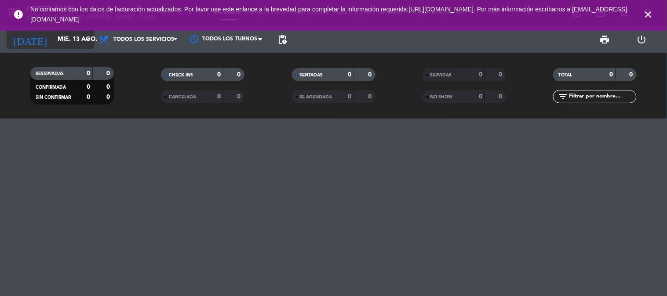
click at [84, 43] on icon "arrow_drop_down" at bounding box center [87, 39] width 11 height 11
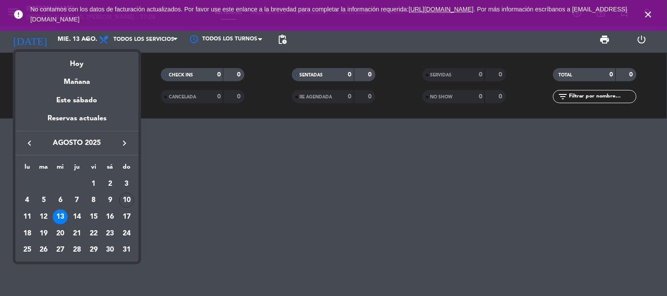
click at [80, 216] on div "14" at bounding box center [76, 217] width 15 height 15
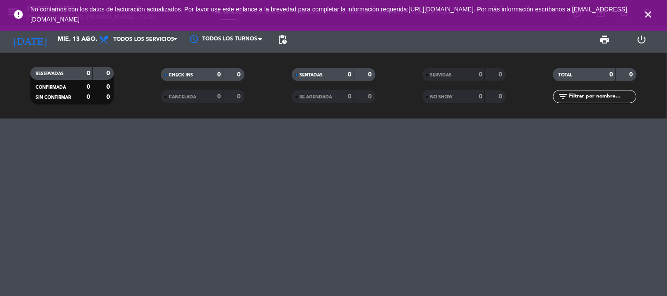
type input "jue. 14 ago."
click at [649, 11] on icon "close" at bounding box center [648, 14] width 11 height 11
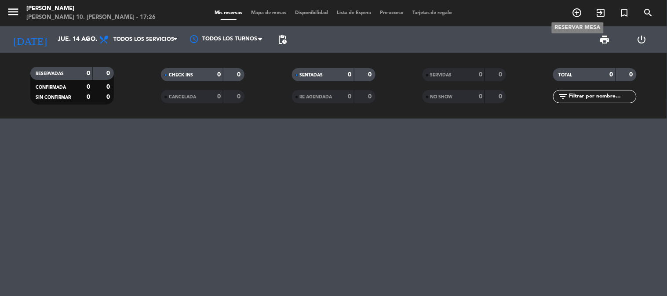
click at [577, 11] on icon "add_circle_outline" at bounding box center [577, 12] width 11 height 11
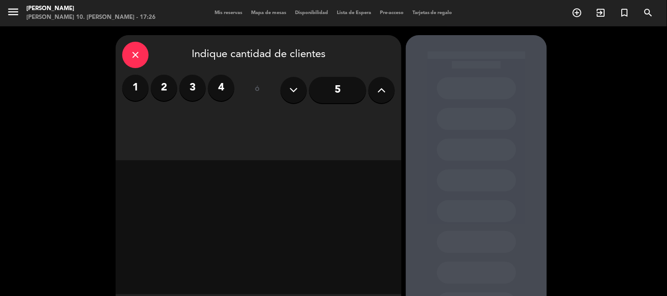
click at [172, 87] on label "2" at bounding box center [164, 88] width 26 height 26
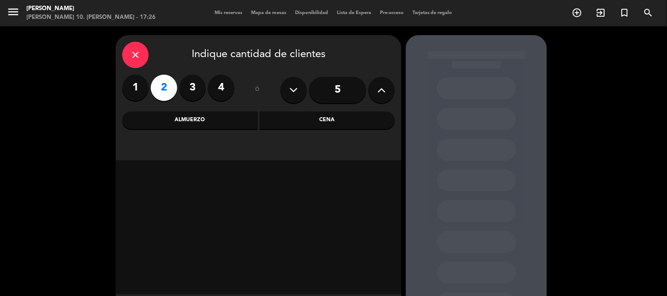
click at [317, 116] on div "Cena" at bounding box center [327, 121] width 135 height 18
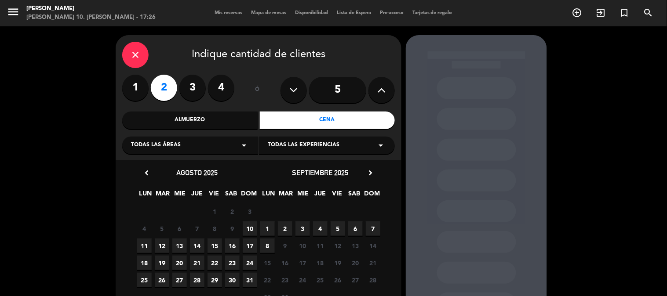
click at [196, 244] on span "14" at bounding box center [197, 246] width 15 height 15
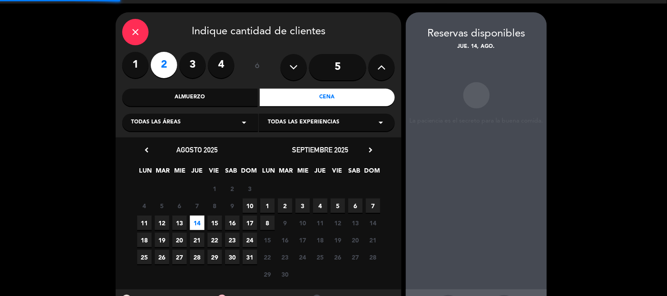
scroll to position [35, 0]
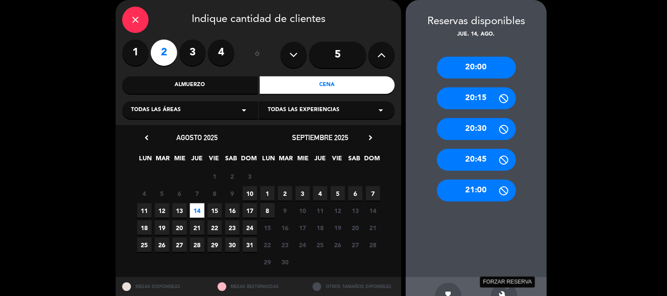
click at [501, 292] on icon "build" at bounding box center [504, 296] width 11 height 11
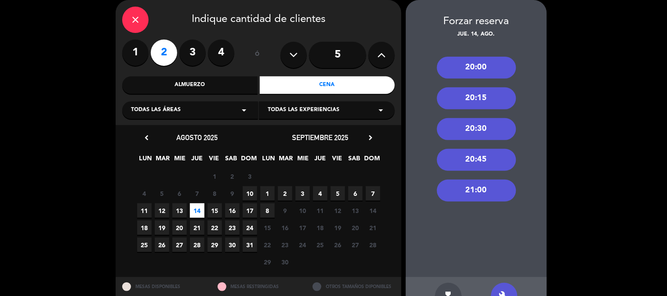
click at [481, 67] on div "20:00" at bounding box center [476, 68] width 79 height 22
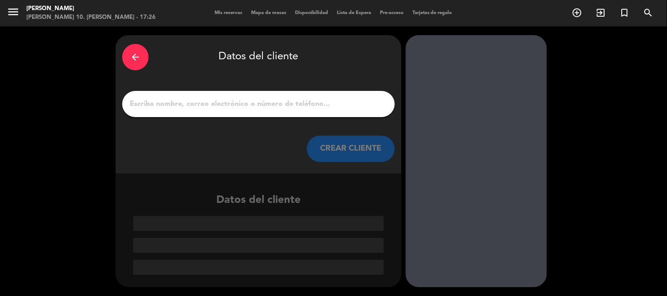
scroll to position [0, 0]
click at [337, 106] on input "1" at bounding box center [258, 104] width 259 height 12
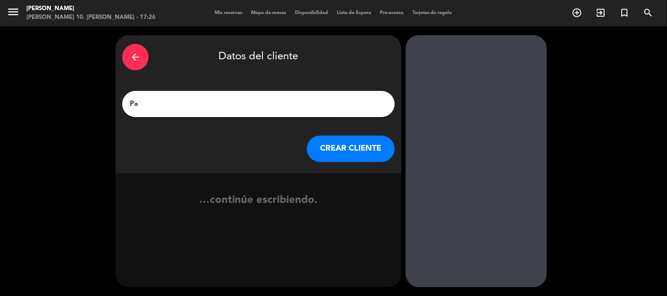
type input "P"
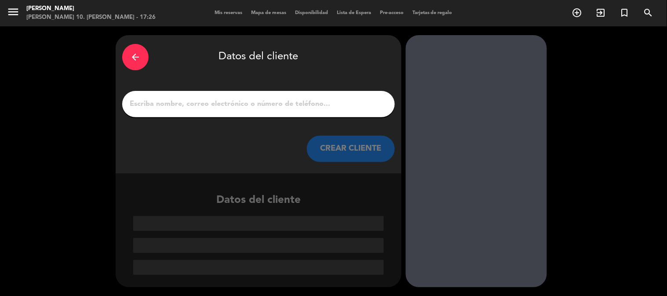
click at [254, 102] on input "1" at bounding box center [258, 104] width 259 height 12
paste input "1162350990"
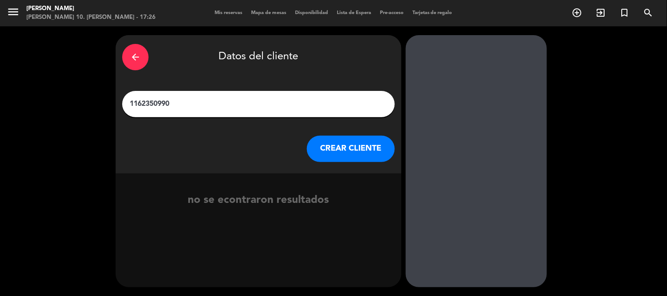
type input "1162350990"
click at [352, 152] on button "CREAR CLIENTE" at bounding box center [351, 149] width 88 height 26
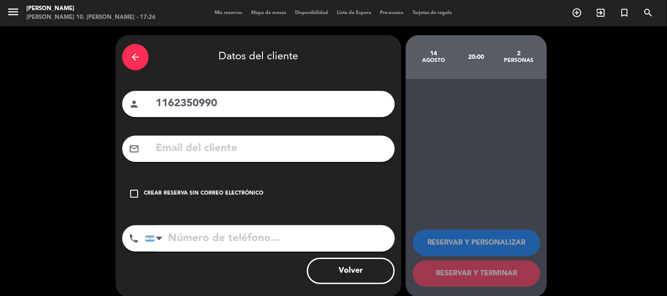
drag, startPoint x: 264, startPoint y: 101, endPoint x: 0, endPoint y: 155, distance: 268.7
click at [0, 155] on div "arrow_back Datos del cliente person 1162350990 mail_outline check_box_outline_b…" at bounding box center [333, 166] width 667 height 280
click at [193, 242] on input "tel" at bounding box center [270, 238] width 250 height 26
paste input "1162350990"
type input "1162350990"
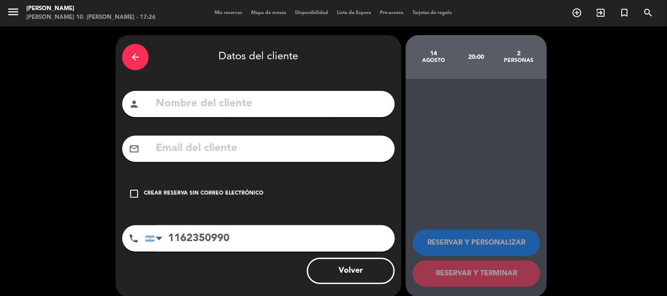
click at [244, 94] on div "person" at bounding box center [258, 104] width 272 height 26
type input "[PERSON_NAME]"
paste input "[PERSON_NAME][EMAIL_ADDRESS][PERSON_NAME][PERSON_NAME][DOMAIN_NAME]"
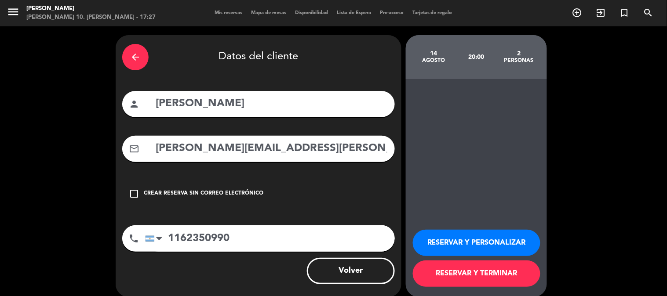
type input "[PERSON_NAME][EMAIL_ADDRESS][PERSON_NAME][PERSON_NAME][DOMAIN_NAME]"
click at [491, 277] on button "RESERVAR Y TERMINAR" at bounding box center [476, 274] width 127 height 26
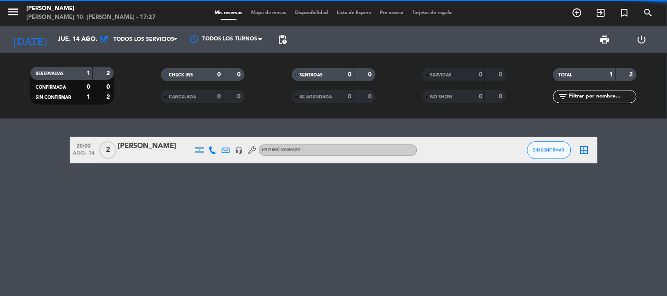
click at [580, 152] on icon "border_all" at bounding box center [584, 150] width 11 height 11
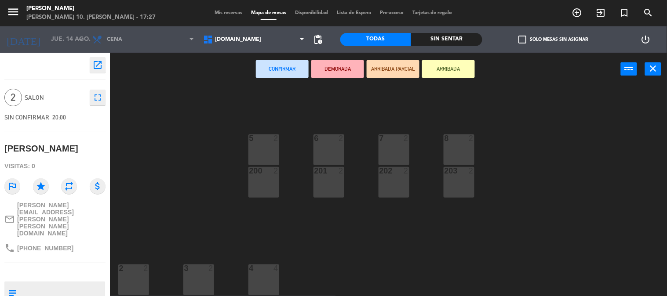
click at [200, 272] on div "3 2" at bounding box center [198, 269] width 31 height 9
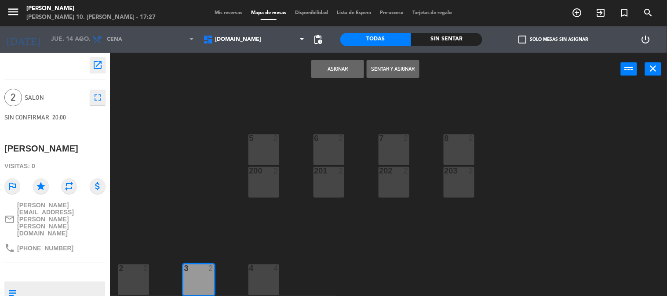
click at [345, 69] on button "Asignar" at bounding box center [337, 69] width 53 height 18
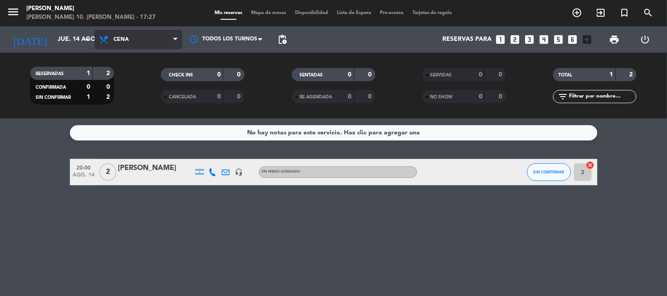
click at [136, 36] on span "Cena" at bounding box center [138, 39] width 88 height 19
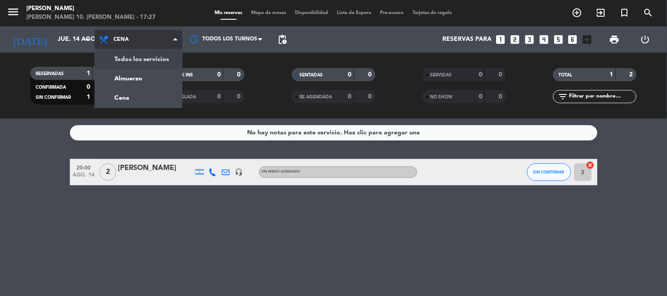
click at [172, 56] on div "menu Sunny [PERSON_NAME] 10. [PERSON_NAME] - 17:27 Mis reservas Mapa de mesas D…" at bounding box center [333, 59] width 667 height 119
